Goal: Book appointment/travel/reservation

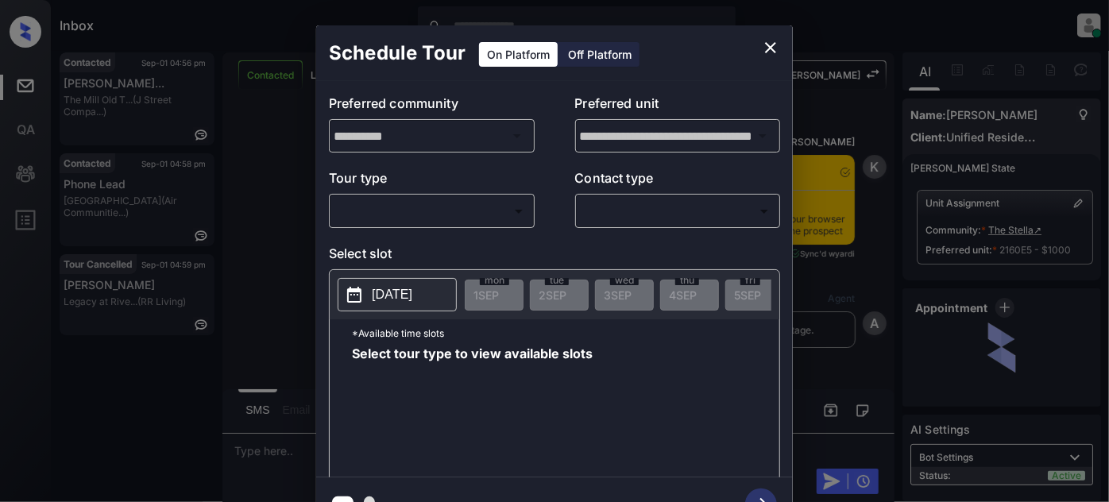
scroll to position [16, 0]
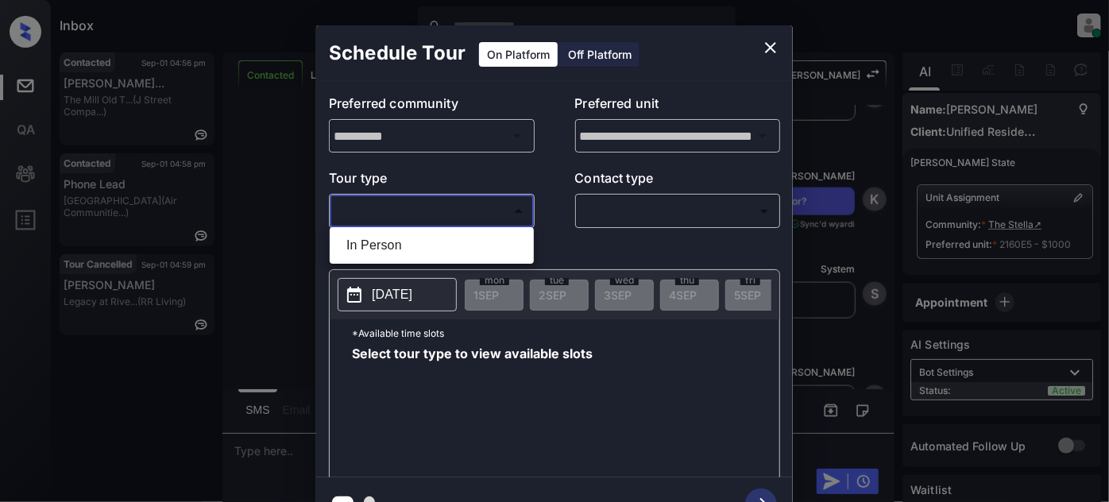
click at [497, 220] on body "Inbox Juan Carlos Manantan Online Set yourself offline Set yourself on break Pr…" at bounding box center [554, 251] width 1109 height 502
click at [447, 245] on li "In Person" at bounding box center [432, 245] width 196 height 29
type input "********"
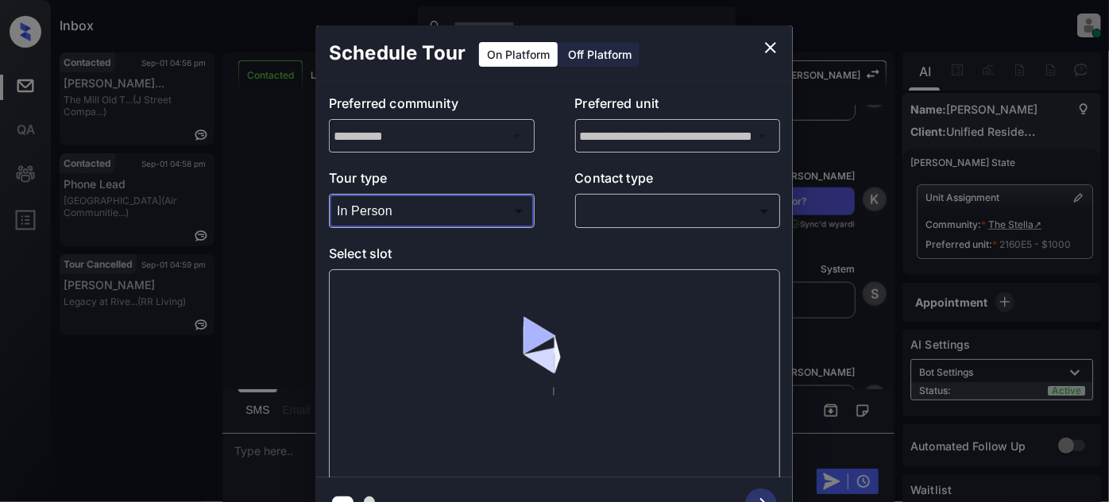
click at [669, 211] on body "Inbox Juan Carlos Manantan Online Set yourself offline Set yourself on break Pr…" at bounding box center [554, 251] width 1109 height 502
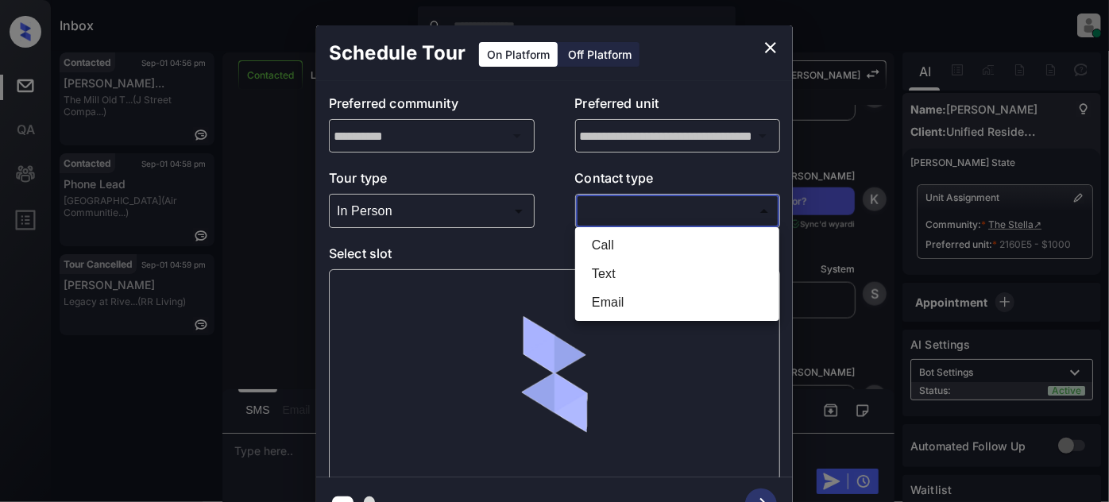
click at [633, 273] on li "Text" at bounding box center [677, 274] width 196 height 29
type input "****"
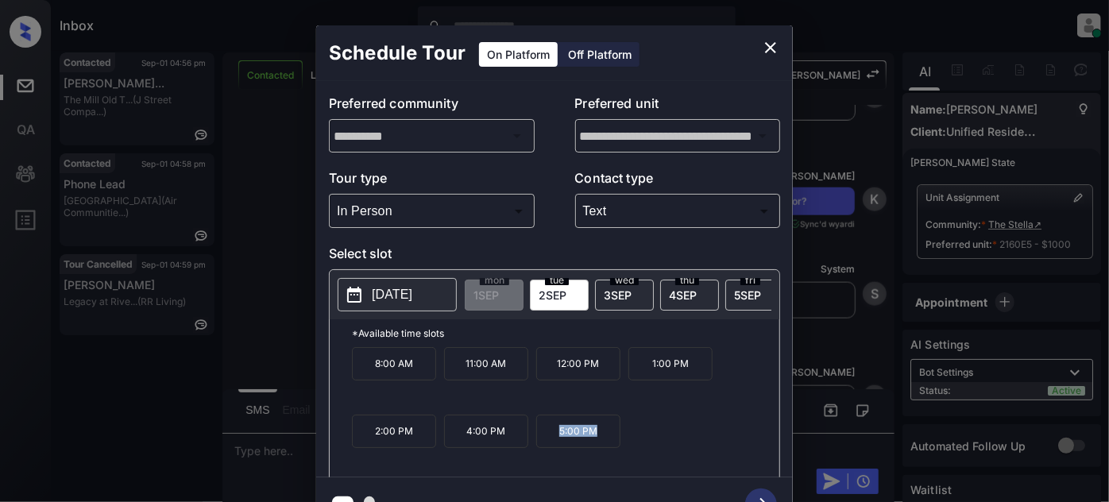
drag, startPoint x: 590, startPoint y: 434, endPoint x: 546, endPoint y: 435, distance: 43.7
click at [546, 435] on p "5:00 PM" at bounding box center [578, 431] width 84 height 33
copy p "5:00 PM"
click at [771, 42] on icon "close" at bounding box center [770, 47] width 19 height 19
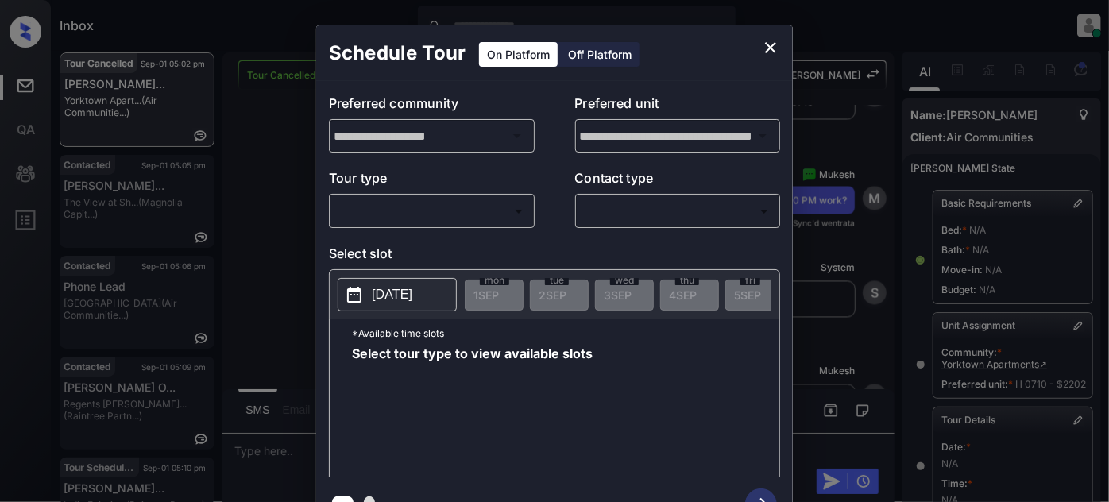
scroll to position [285, 0]
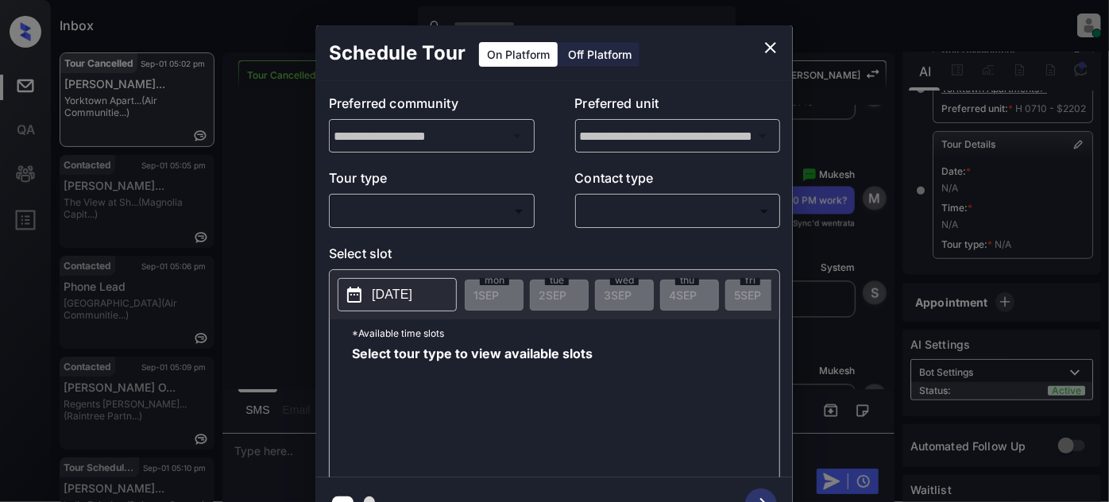
click at [453, 223] on body "Inbox Juan Carlos Manantan Online Set yourself offline Set yourself on break Pr…" at bounding box center [554, 251] width 1109 height 502
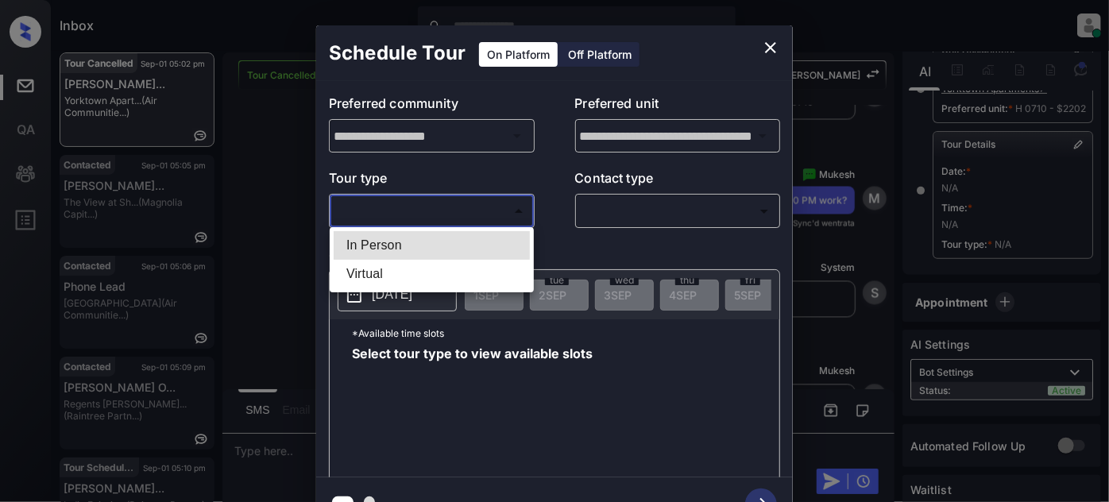
click at [426, 251] on li "In Person" at bounding box center [432, 245] width 196 height 29
type input "********"
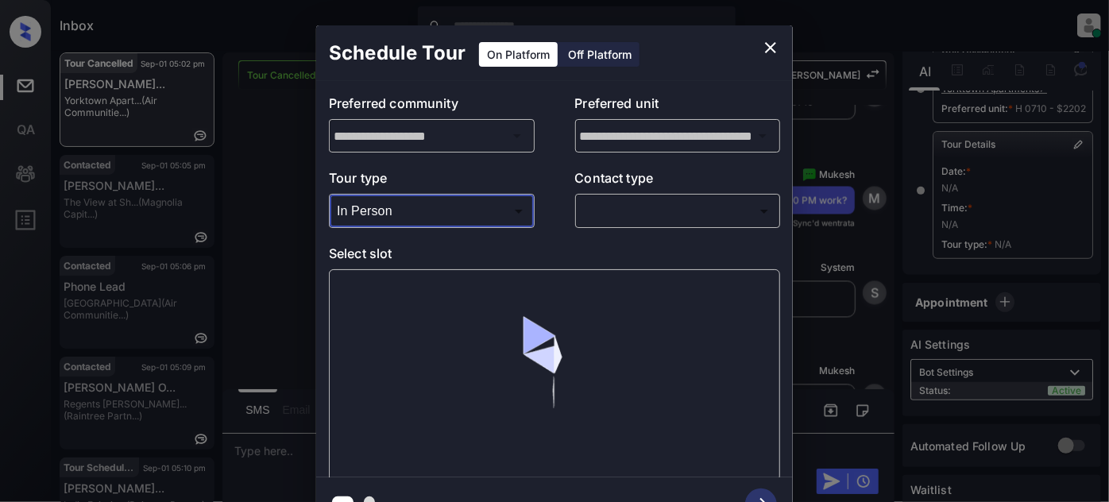
click at [657, 215] on body "Inbox Juan Carlos Manantan Online Set yourself offline Set yourself on break Pr…" at bounding box center [554, 251] width 1109 height 502
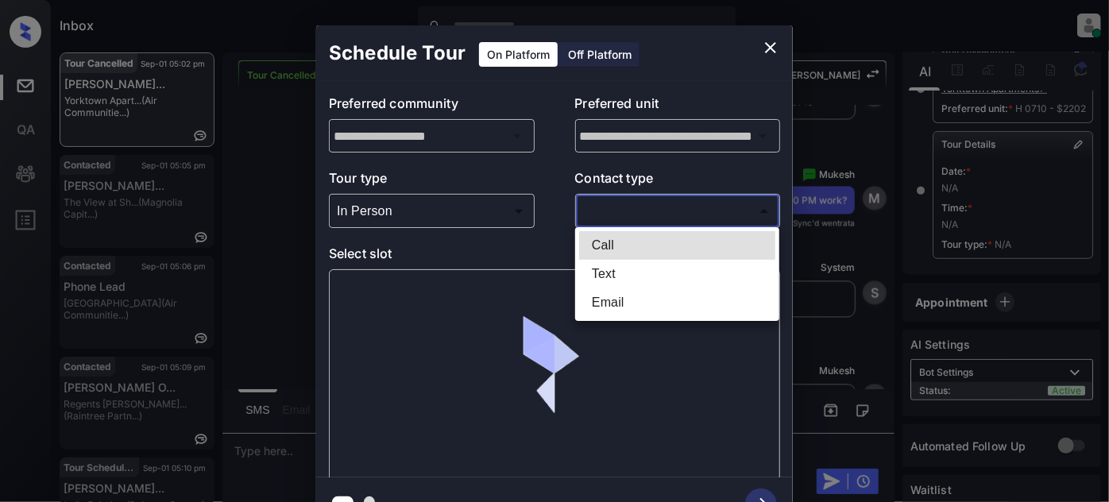
click at [616, 278] on li "Text" at bounding box center [677, 274] width 196 height 29
type input "****"
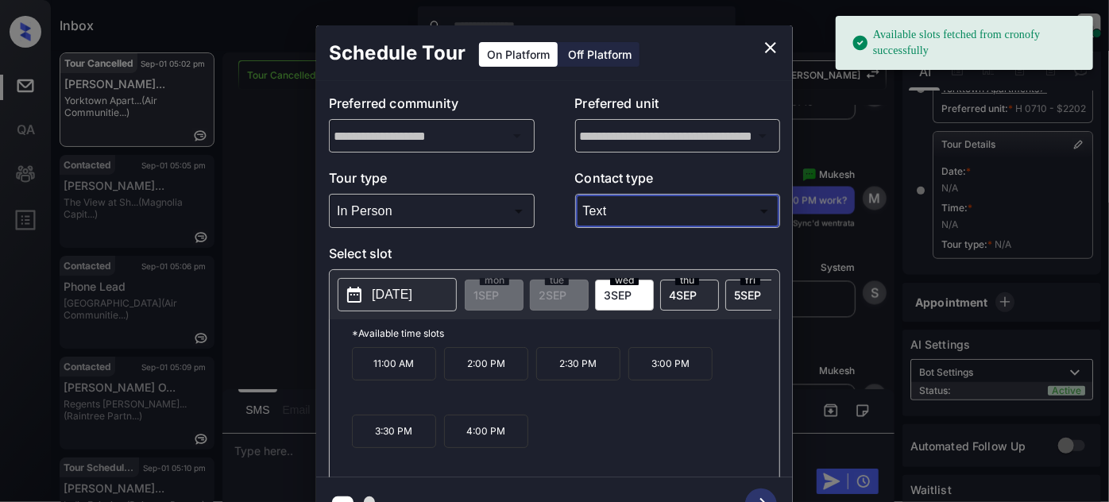
click at [605, 298] on span "3 SEP" at bounding box center [617, 294] width 28 height 13
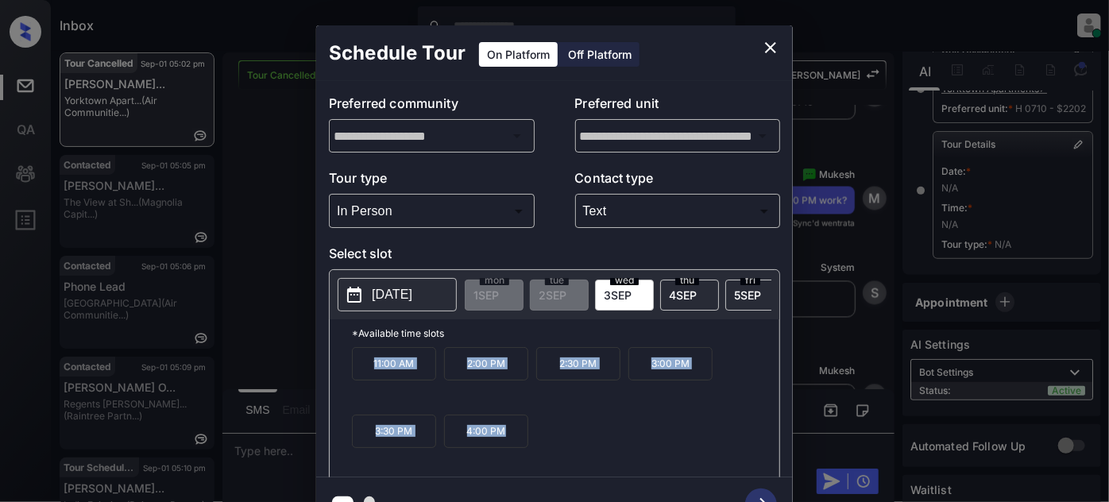
drag, startPoint x: 500, startPoint y: 428, endPoint x: 432, endPoint y: 308, distance: 138.0
click at [295, 357] on div "**********" at bounding box center [554, 278] width 1109 height 557
copy div "11:00 AM 2:00 PM 2:30 PM 3:00 PM 3:30 PM 4:00 PM"
click at [773, 50] on icon "close" at bounding box center [770, 47] width 11 height 11
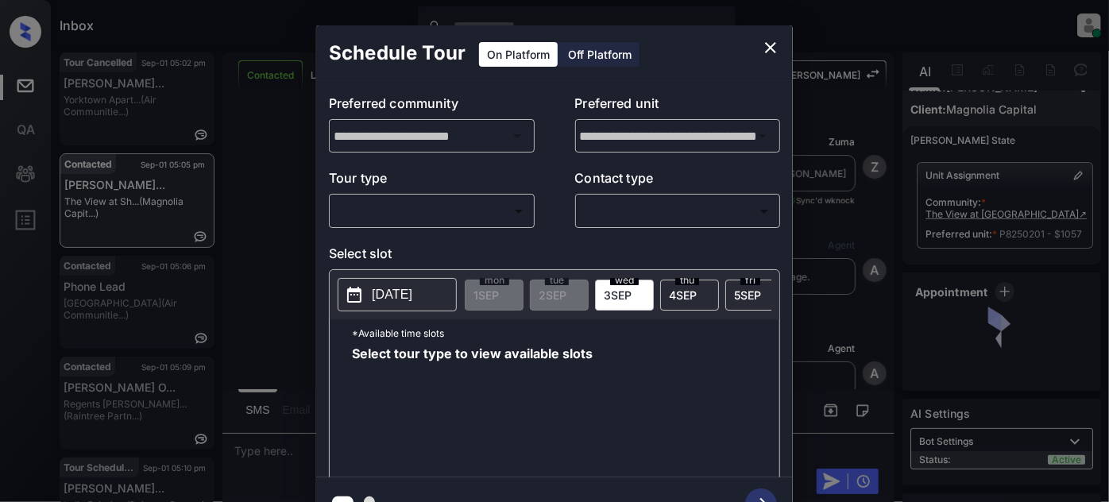
scroll to position [9086, 0]
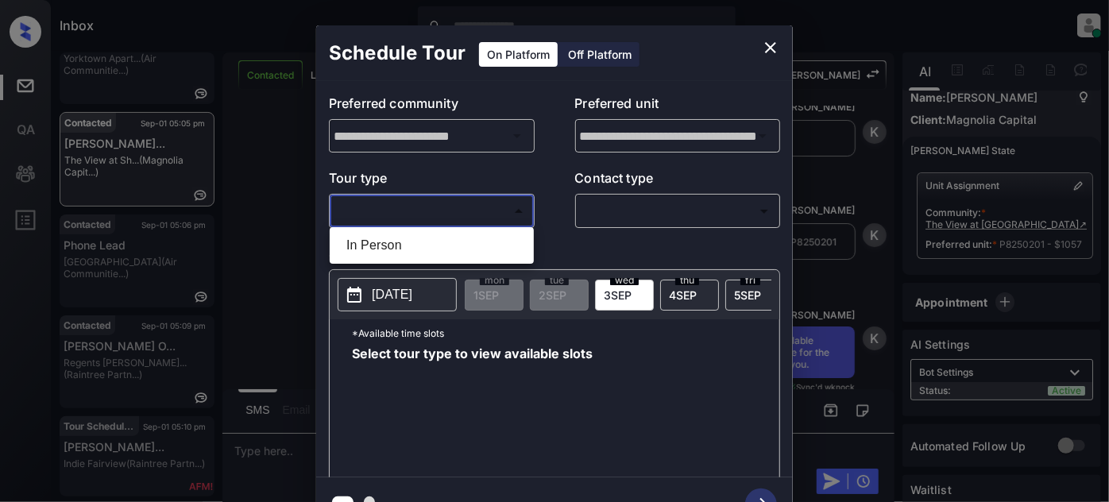
click at [447, 202] on body "Inbox Juan Carlos Manantan Online Set yourself offline Set yourself on break Pr…" at bounding box center [554, 251] width 1109 height 502
click at [783, 45] on div at bounding box center [554, 251] width 1109 height 502
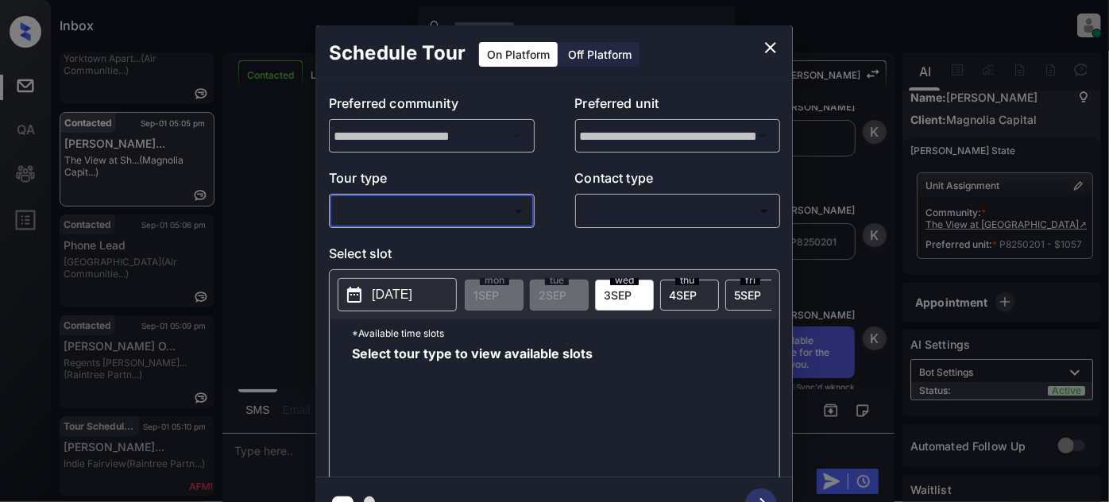
click at [770, 44] on icon "close" at bounding box center [770, 47] width 19 height 19
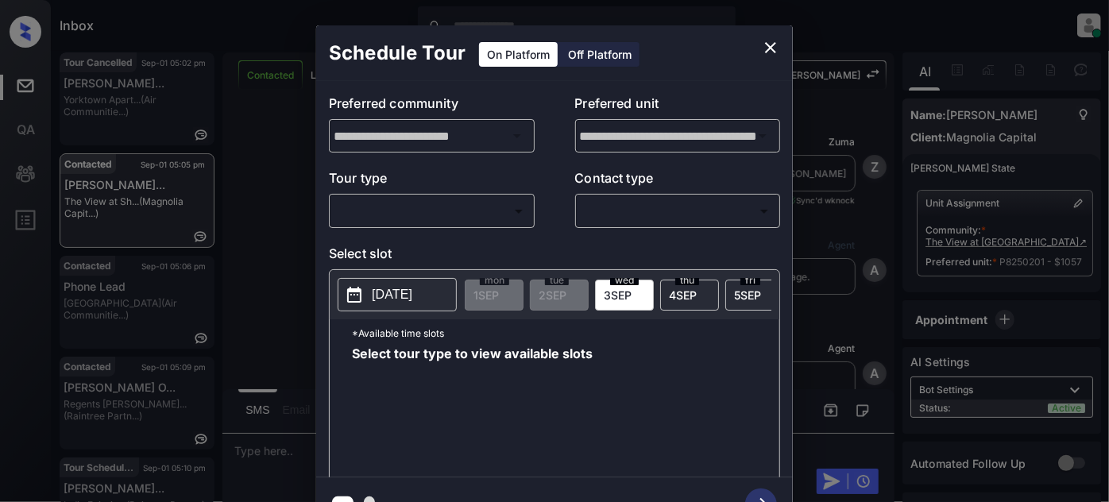
scroll to position [28, 0]
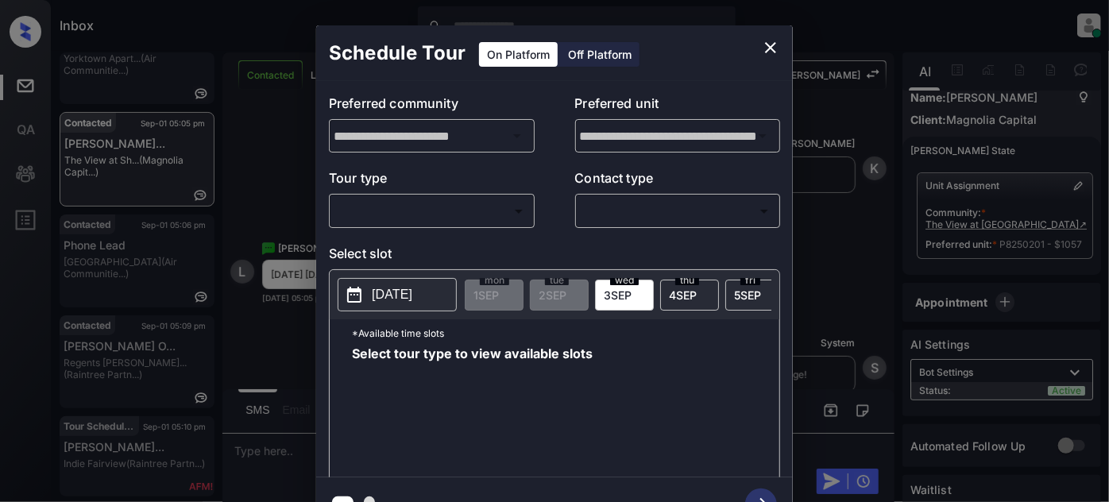
click at [461, 204] on body "Inbox Juan Carlos Manantan Online Set yourself offline Set yourself on break Pr…" at bounding box center [554, 251] width 1109 height 502
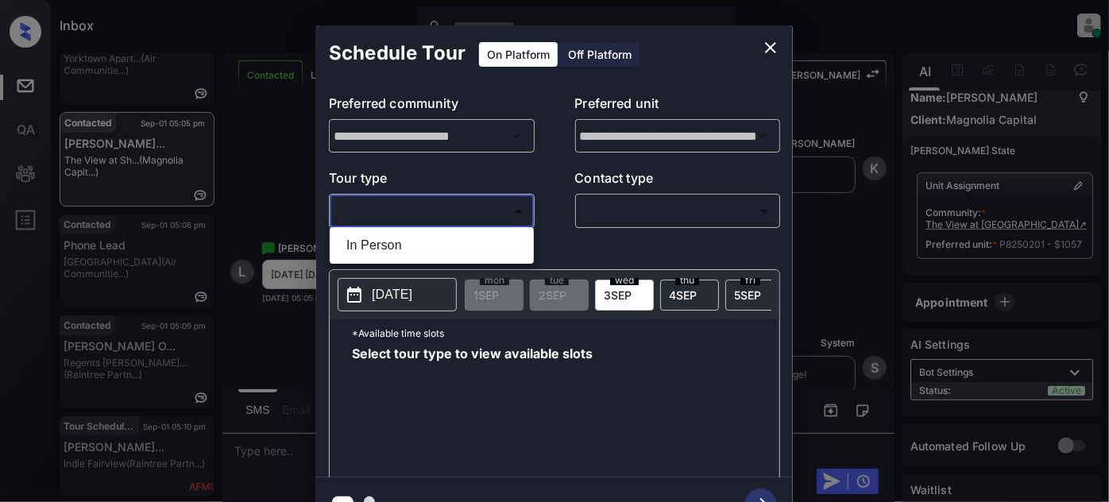
click at [407, 238] on li "In Person" at bounding box center [432, 245] width 196 height 29
type input "********"
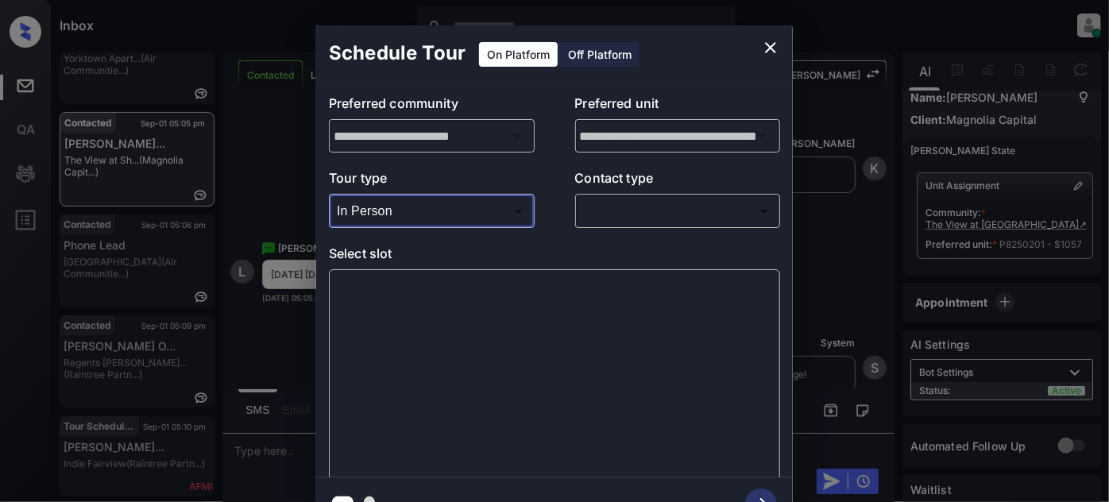
click at [634, 205] on body "Inbox Juan Carlos Manantan Online Set yourself offline Set yourself on break Pr…" at bounding box center [554, 251] width 1109 height 502
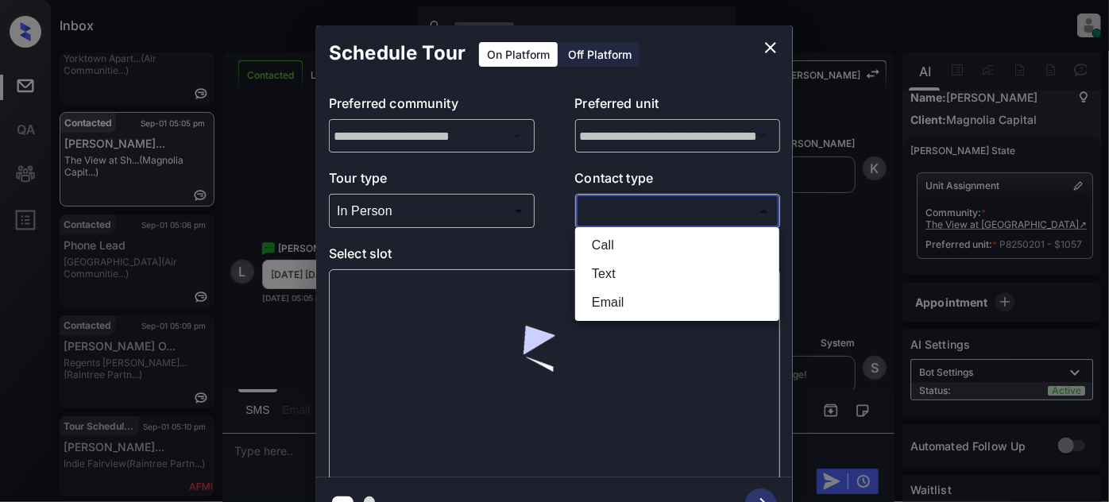
click at [619, 260] on li "Text" at bounding box center [677, 274] width 196 height 29
type input "****"
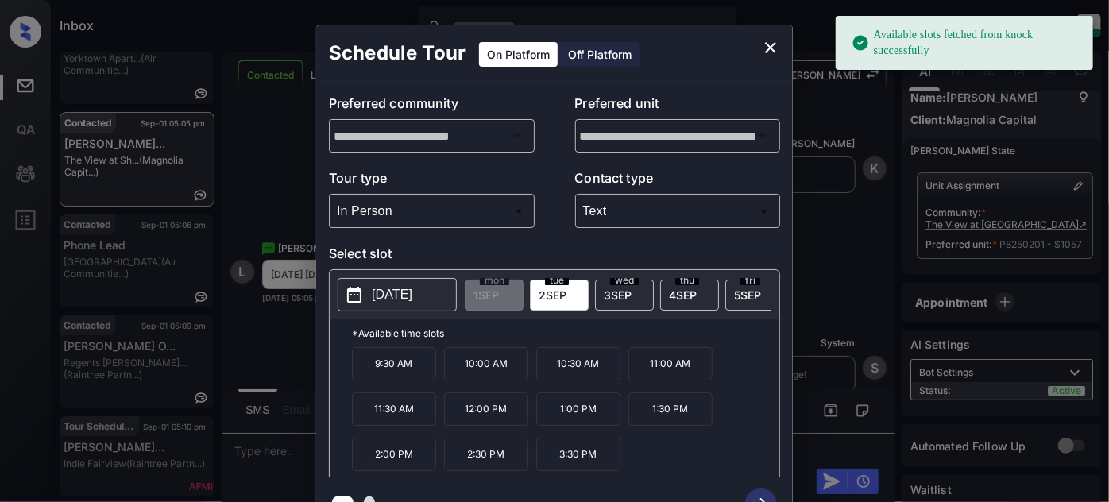
click at [391, 283] on button "[DATE]" at bounding box center [396, 294] width 119 height 33
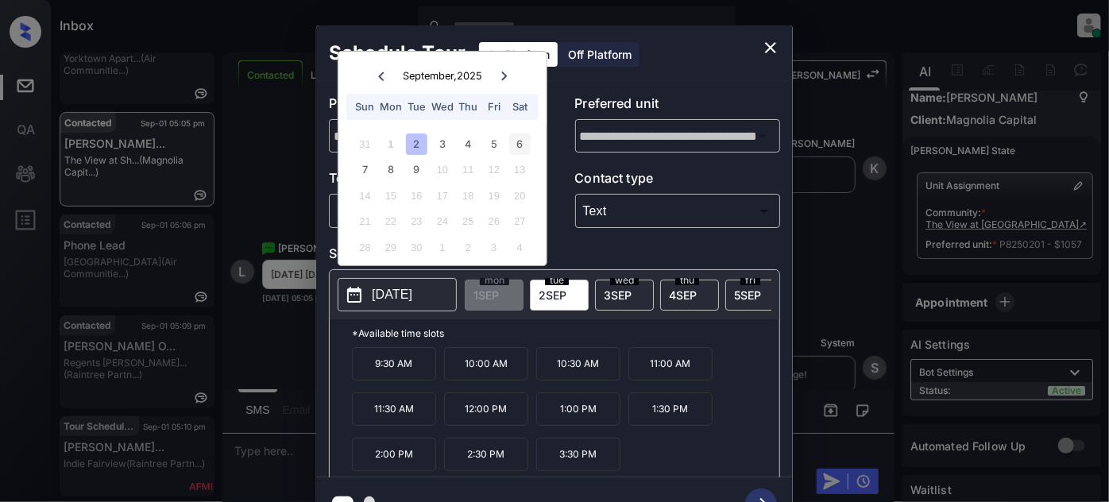
click at [523, 148] on div "6" at bounding box center [519, 143] width 21 height 21
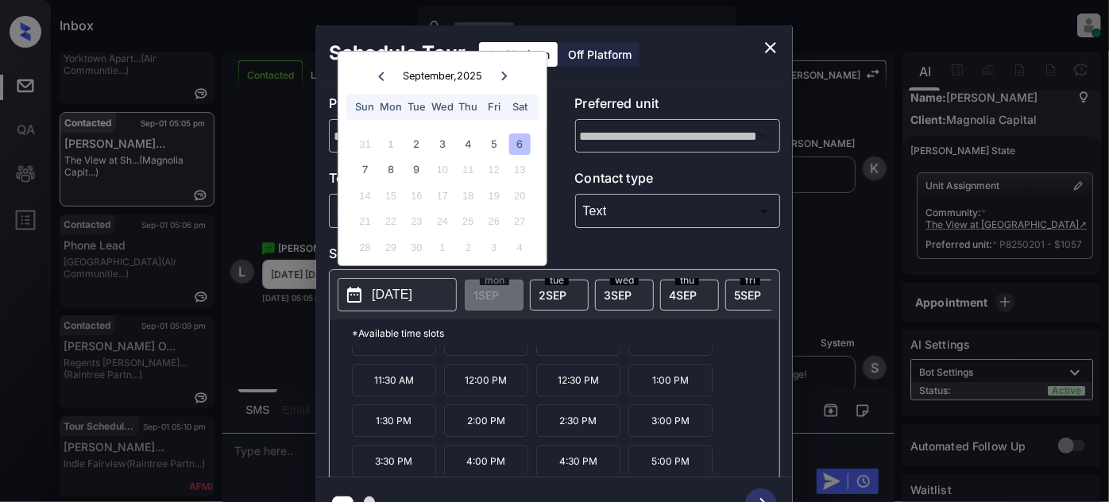
scroll to position [25, 0]
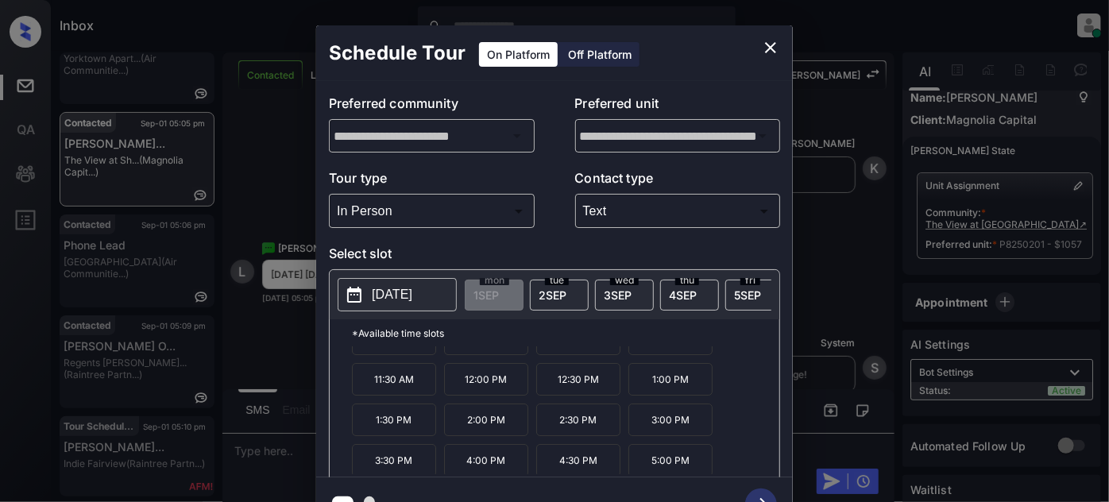
click at [499, 465] on p "4:00 PM" at bounding box center [486, 460] width 84 height 33
click at [758, 493] on icon "button" at bounding box center [761, 504] width 32 height 32
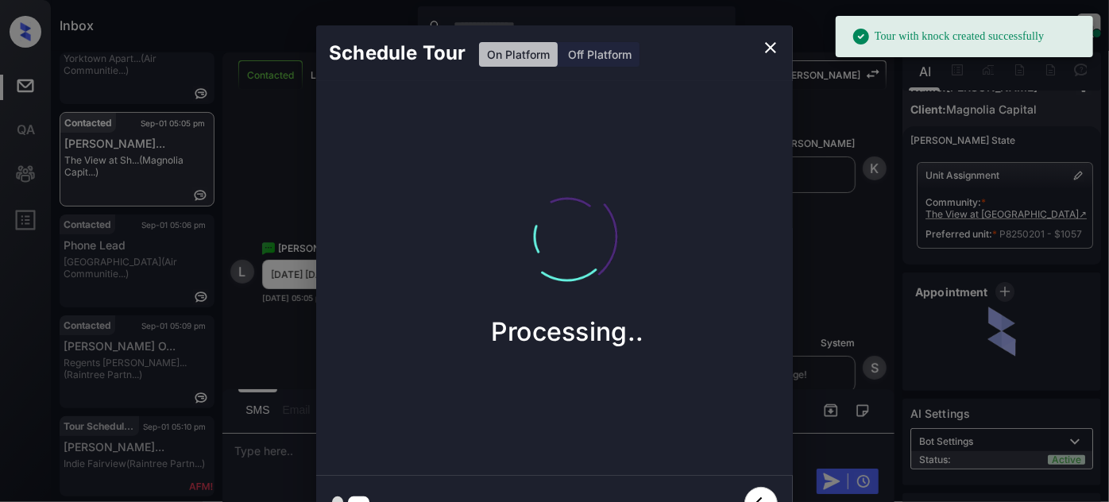
scroll to position [38, 0]
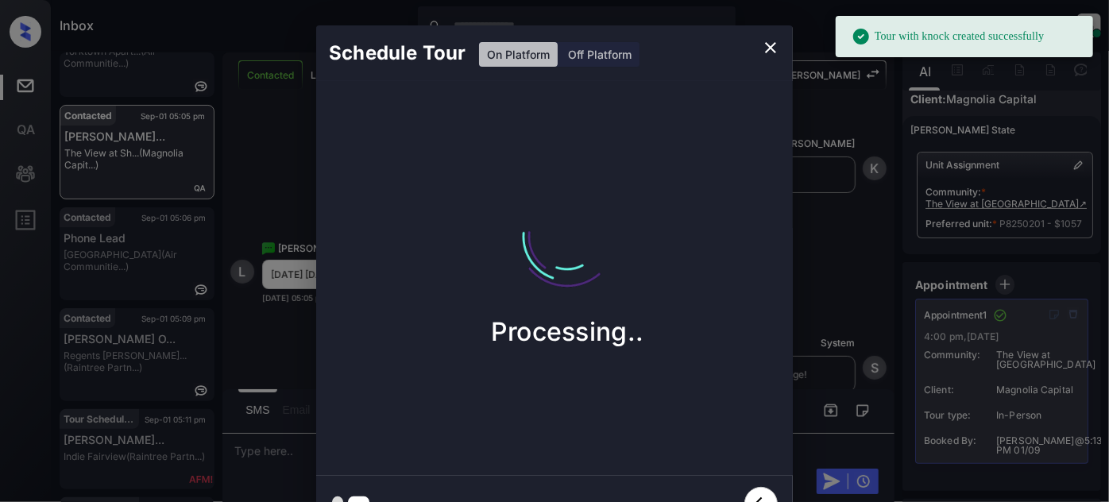
click at [770, 46] on icon "close" at bounding box center [770, 47] width 19 height 19
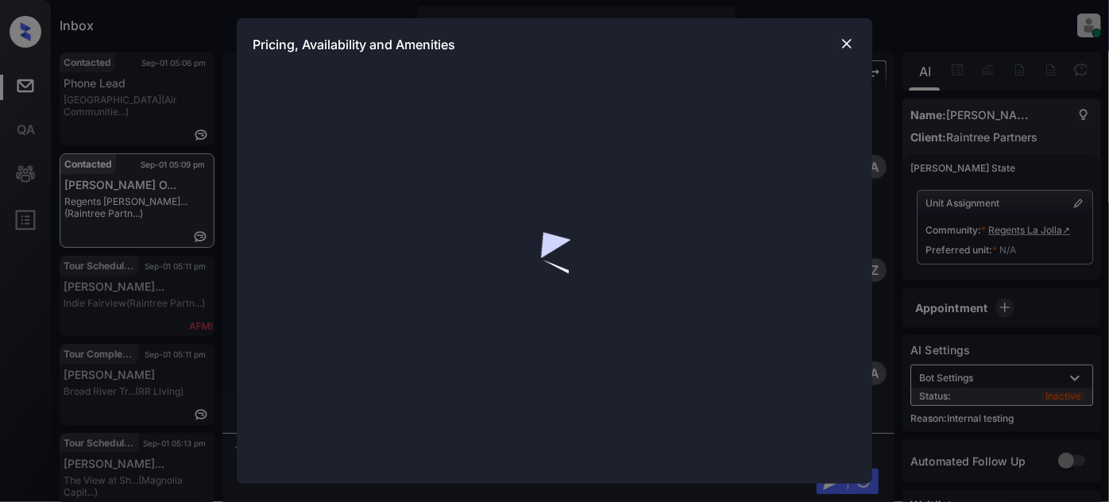
scroll to position [25, 0]
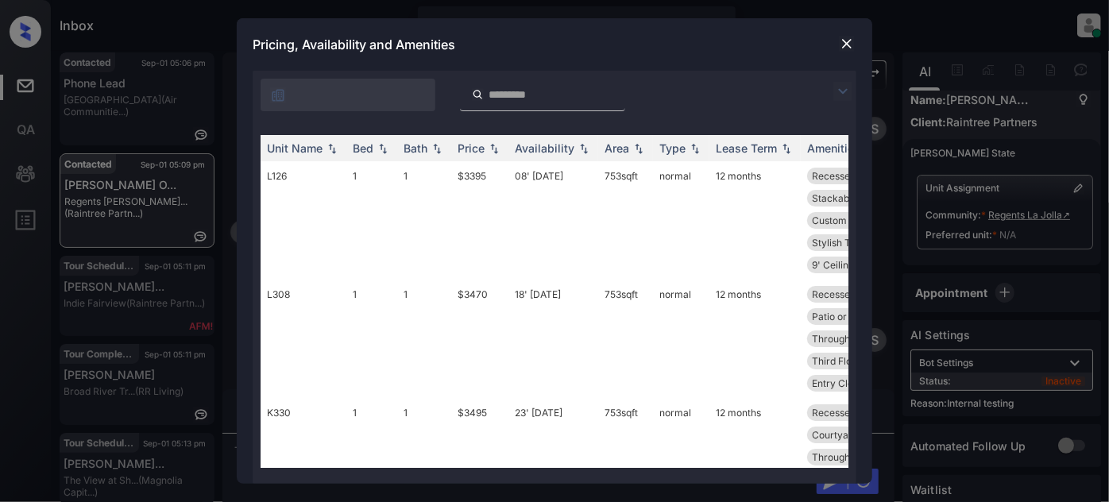
click at [831, 88] on div at bounding box center [554, 91] width 603 height 40
click at [849, 90] on img at bounding box center [842, 91] width 19 height 19
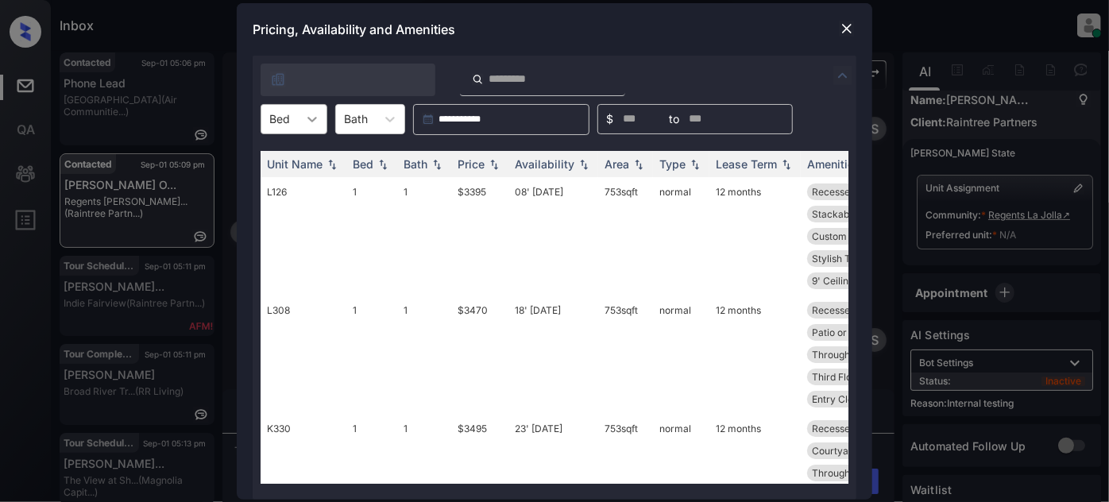
click at [312, 116] on icon at bounding box center [312, 119] width 16 height 16
click at [287, 160] on div "1" at bounding box center [293, 158] width 67 height 29
click at [468, 163] on div "Price" at bounding box center [470, 163] width 27 height 13
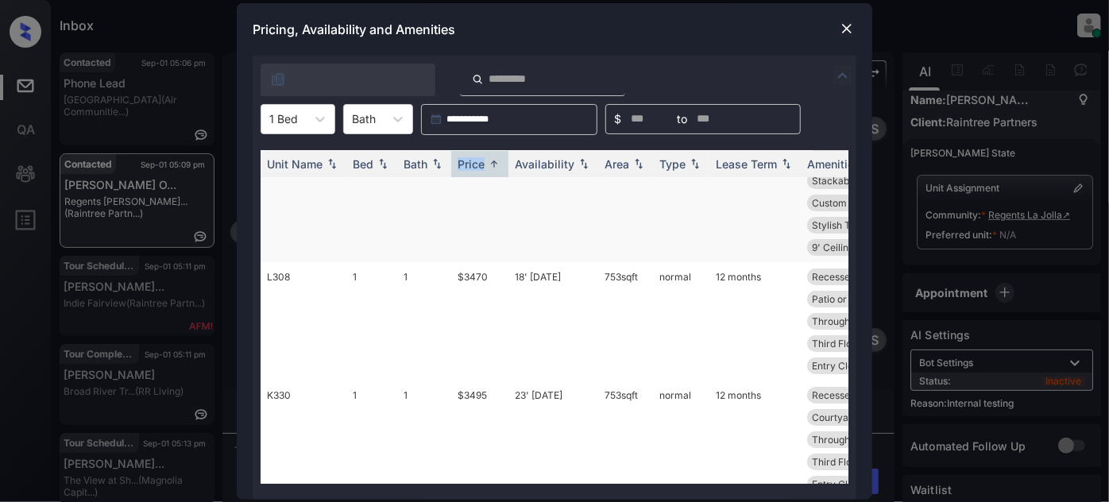
scroll to position [0, 0]
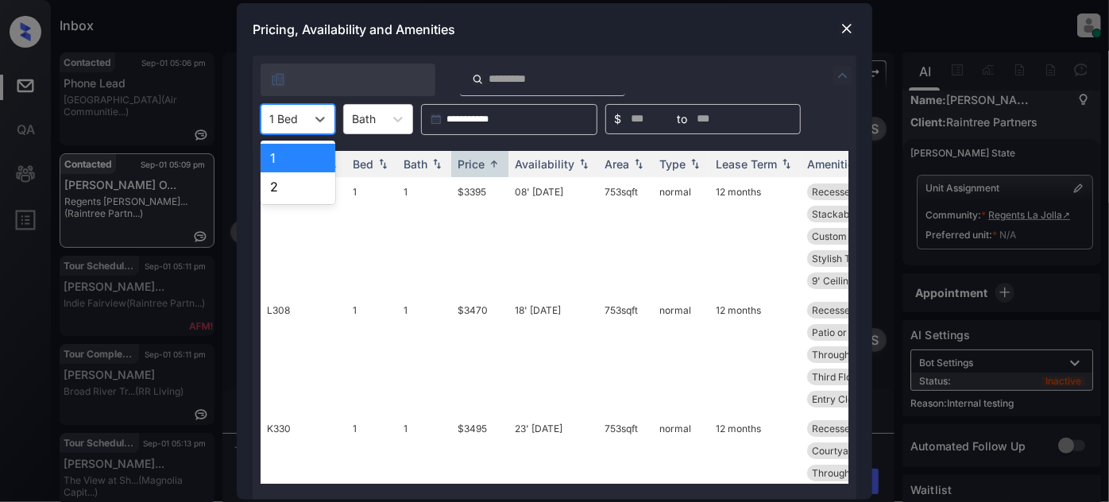
click at [285, 110] on div at bounding box center [283, 118] width 29 height 17
click at [290, 179] on div "2" at bounding box center [297, 186] width 75 height 29
click at [553, 197] on td "23' Aug 25" at bounding box center [553, 236] width 90 height 118
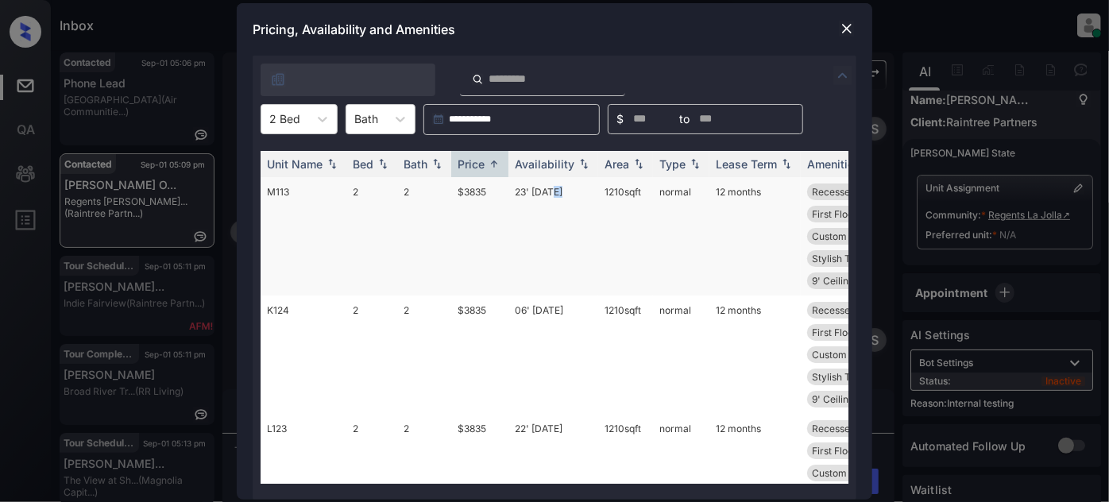
click at [553, 197] on td "23' Aug 25" at bounding box center [553, 236] width 90 height 118
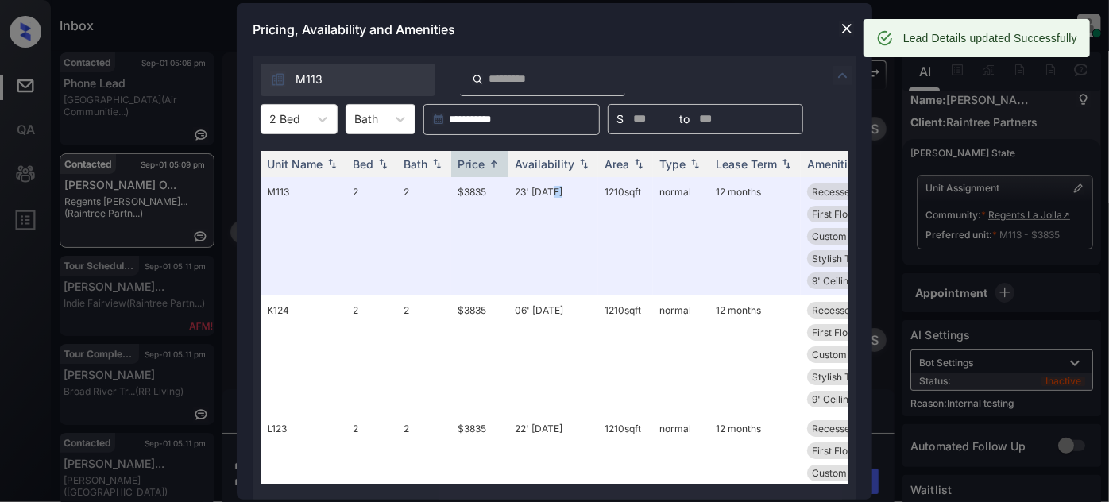
click at [845, 29] on img at bounding box center [847, 29] width 16 height 16
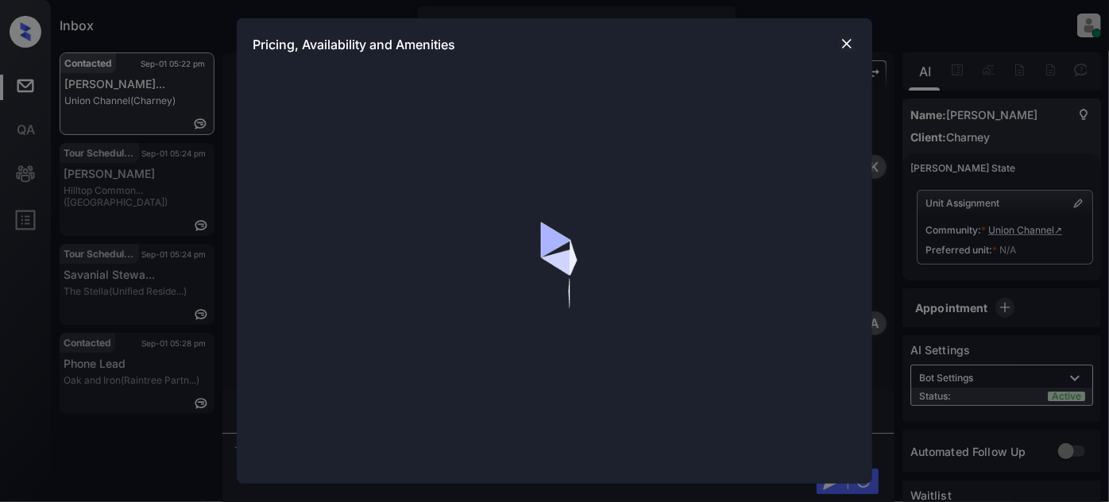
scroll to position [5686, 0]
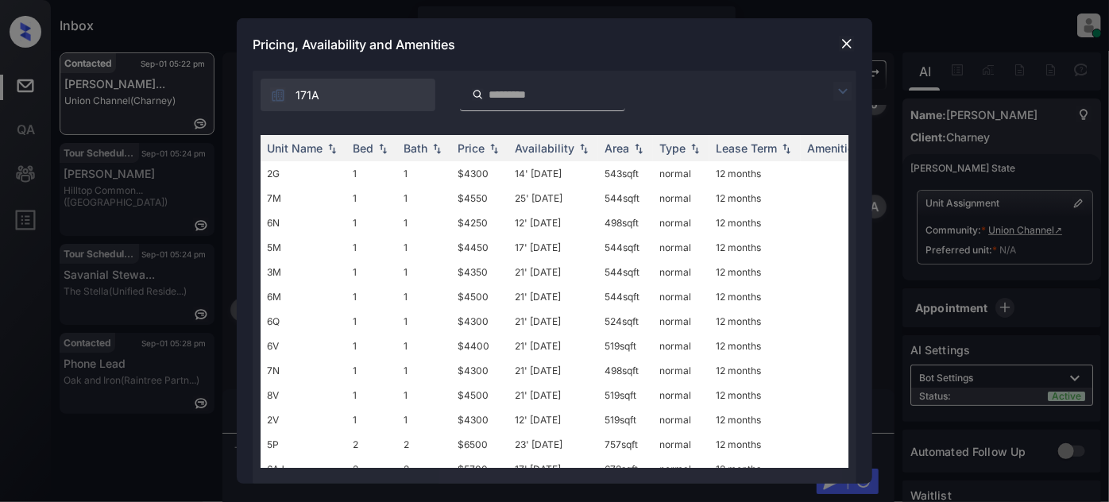
click at [839, 96] on img at bounding box center [842, 91] width 19 height 19
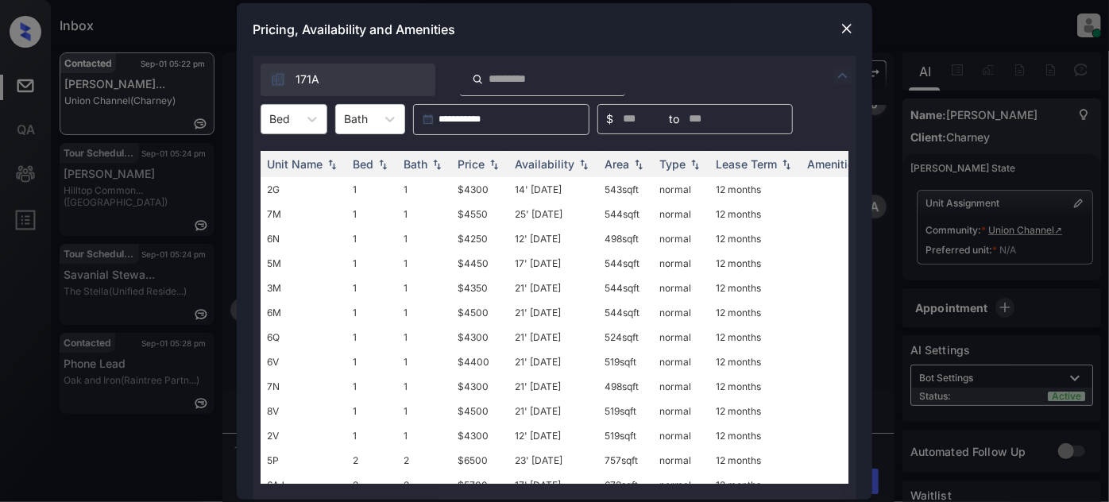
click at [283, 111] on div at bounding box center [279, 118] width 21 height 17
click at [295, 156] on div "1" at bounding box center [293, 158] width 67 height 29
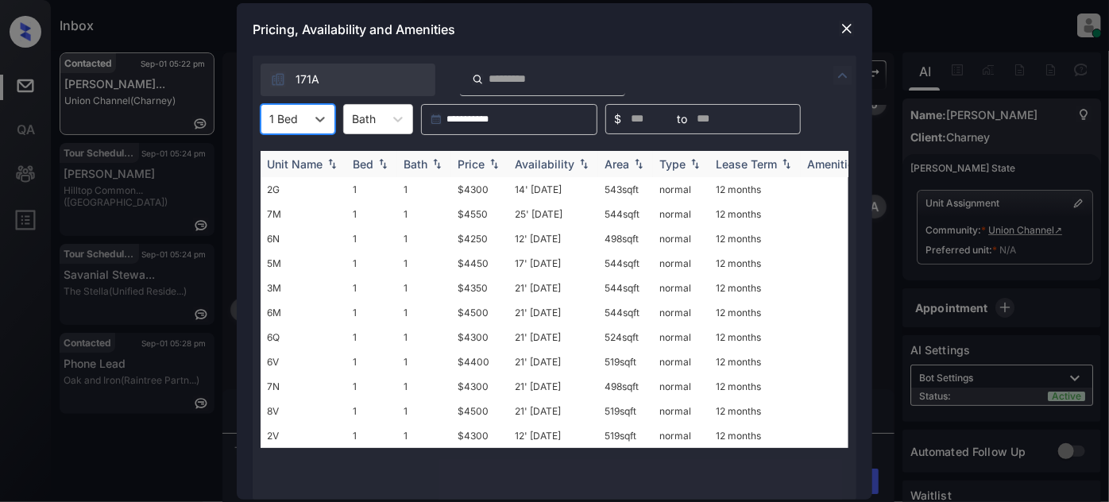
click at [469, 158] on div "Price" at bounding box center [470, 163] width 27 height 13
click at [545, 187] on td "12' Aug 25" at bounding box center [553, 189] width 90 height 25
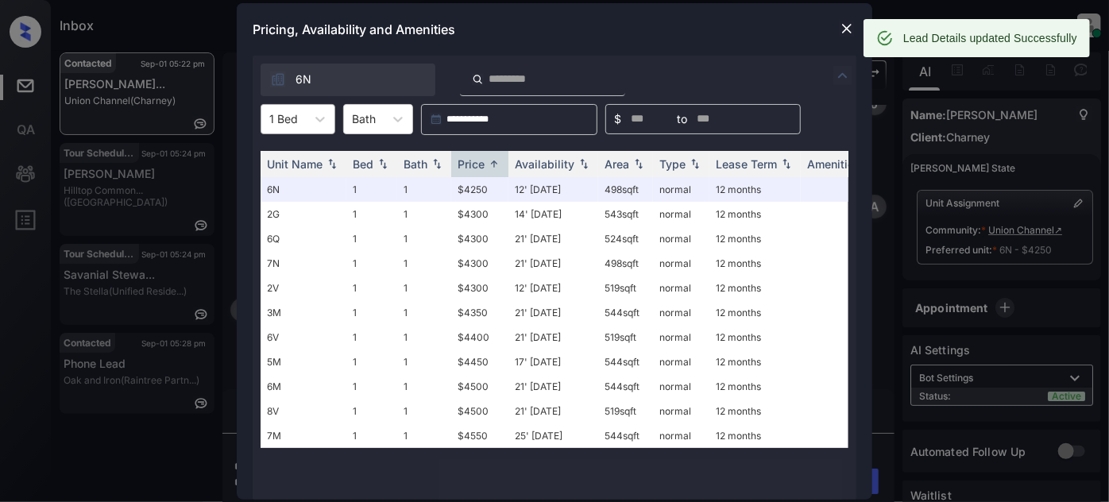
click at [303, 123] on div "1 Bed" at bounding box center [283, 118] width 44 height 23
click at [299, 187] on div "2" at bounding box center [297, 186] width 75 height 29
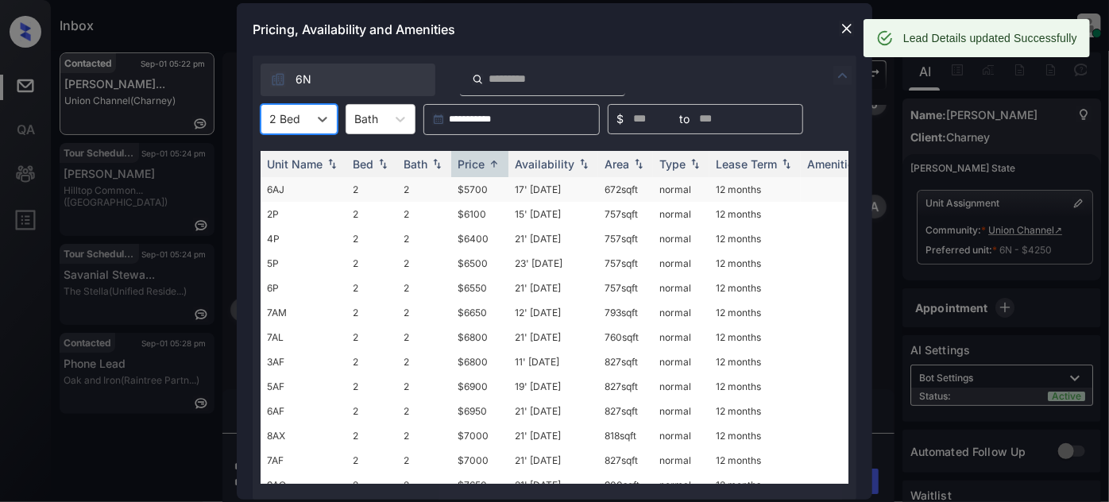
click at [548, 191] on td "17' Jun 25" at bounding box center [553, 189] width 90 height 25
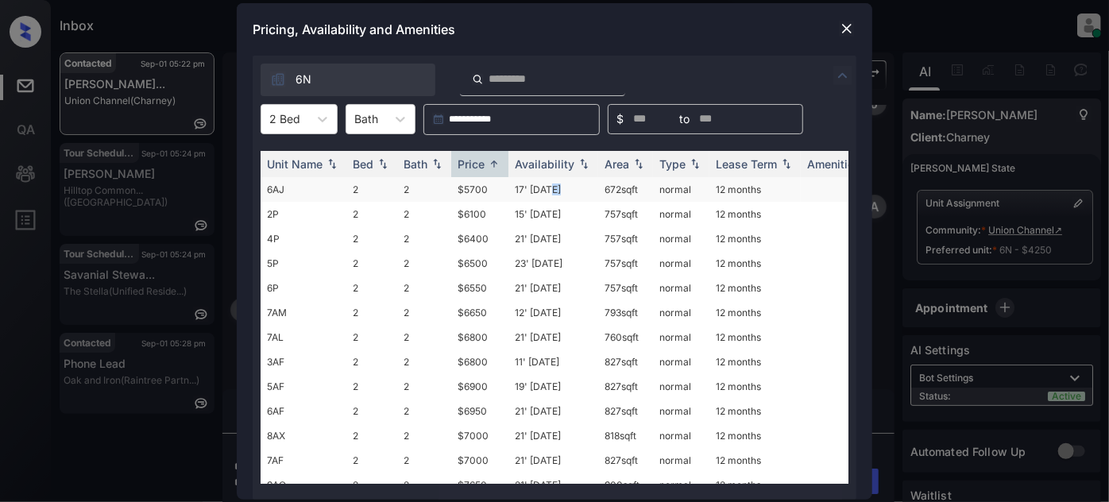
click at [548, 191] on td "17' Jun 25" at bounding box center [553, 189] width 90 height 25
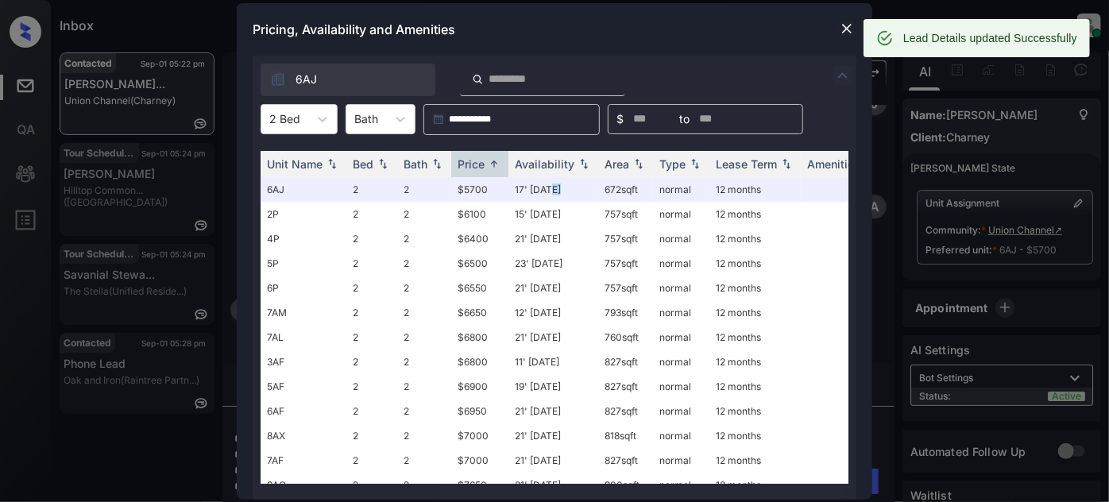
click at [840, 31] on img at bounding box center [847, 29] width 16 height 16
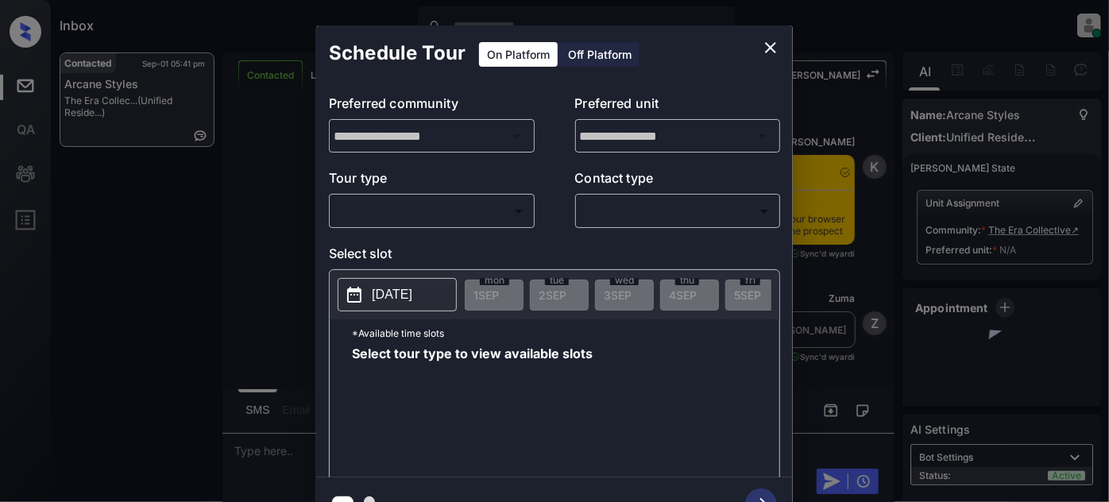
scroll to position [2128, 0]
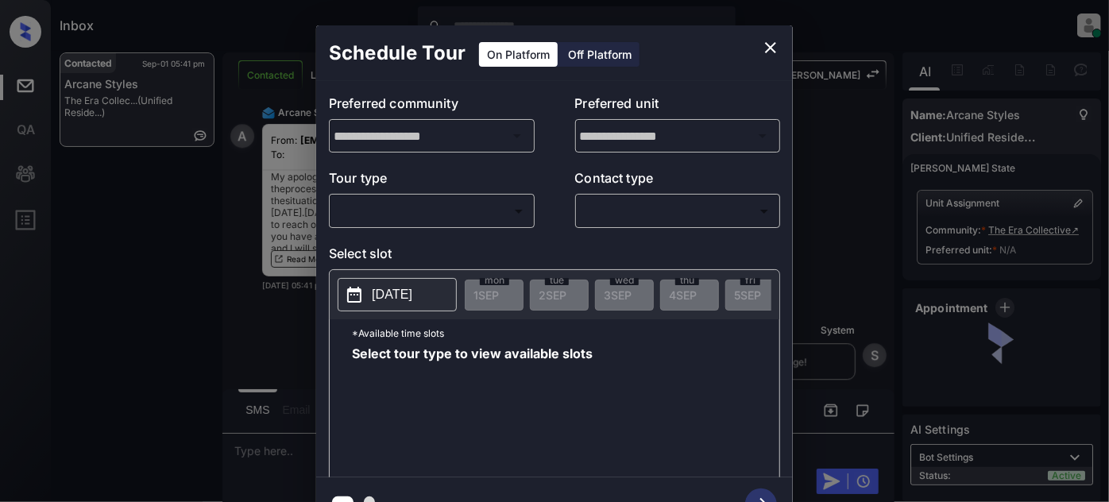
click at [475, 194] on div "​ ​" at bounding box center [432, 211] width 206 height 34
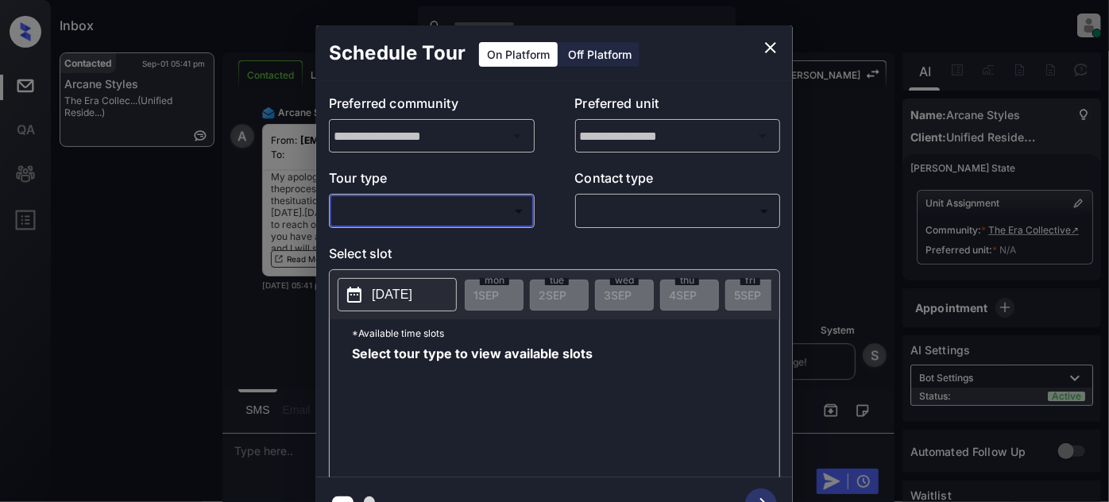
click at [445, 223] on body "Inbox [PERSON_NAME] Online Set yourself offline Set yourself on break Profile S…" at bounding box center [554, 251] width 1109 height 502
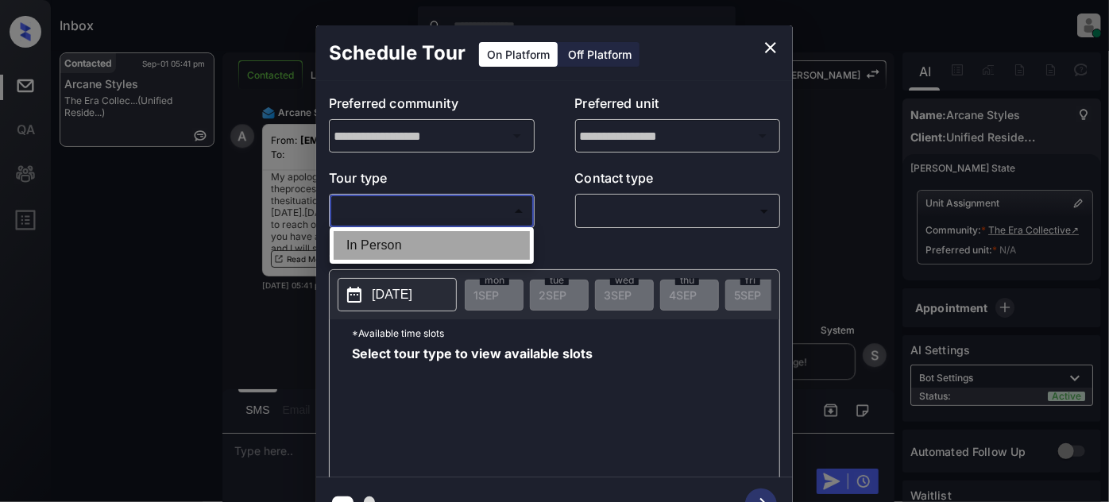
click at [388, 249] on li "In Person" at bounding box center [432, 245] width 196 height 29
type input "********"
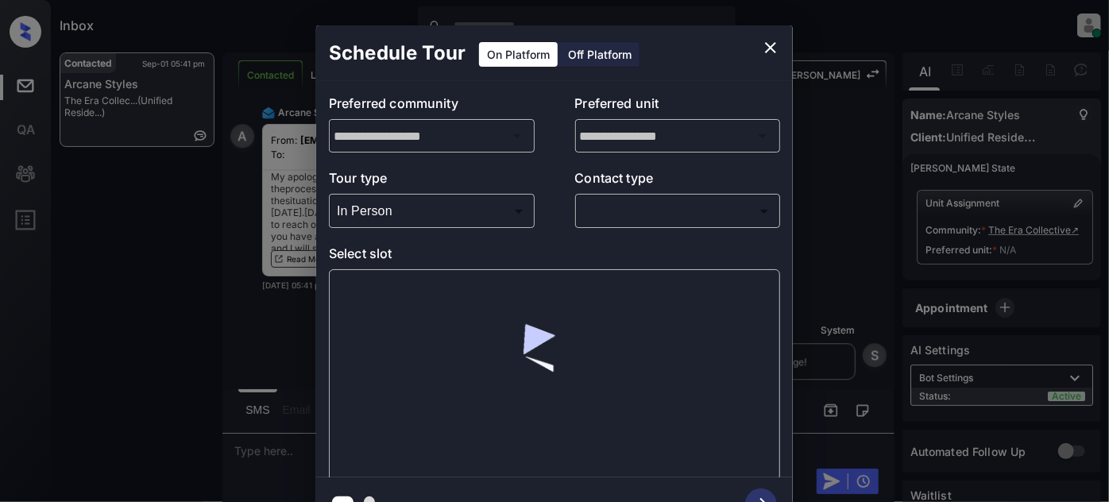
click at [618, 195] on div "​ ​" at bounding box center [678, 211] width 206 height 34
click at [611, 199] on body "Inbox [PERSON_NAME] Online Set yourself offline Set yourself on break Profile S…" at bounding box center [554, 251] width 1109 height 502
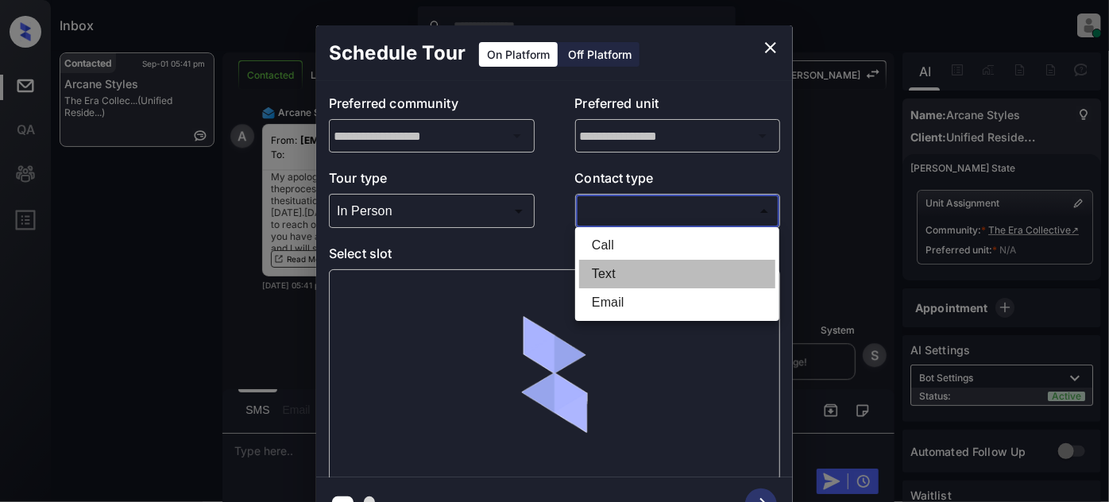
click at [592, 264] on li "Text" at bounding box center [677, 274] width 196 height 29
type input "****"
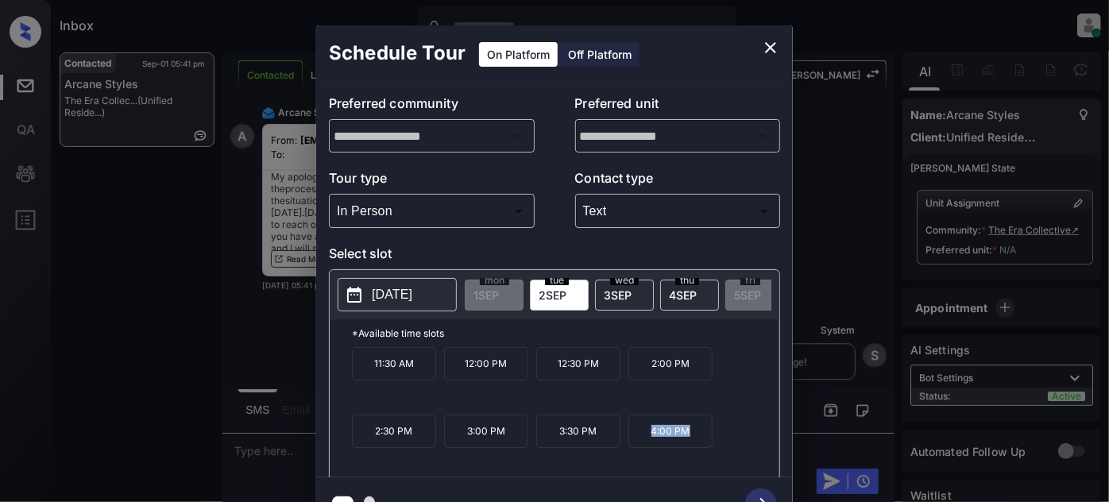
drag, startPoint x: 707, startPoint y: 438, endPoint x: 637, endPoint y: 441, distance: 69.9
click at [637, 441] on p "4:00 PM" at bounding box center [670, 431] width 84 height 33
copy p "4:00 PM"
click at [769, 40] on icon "close" at bounding box center [770, 47] width 19 height 19
